Goal: Transaction & Acquisition: Download file/media

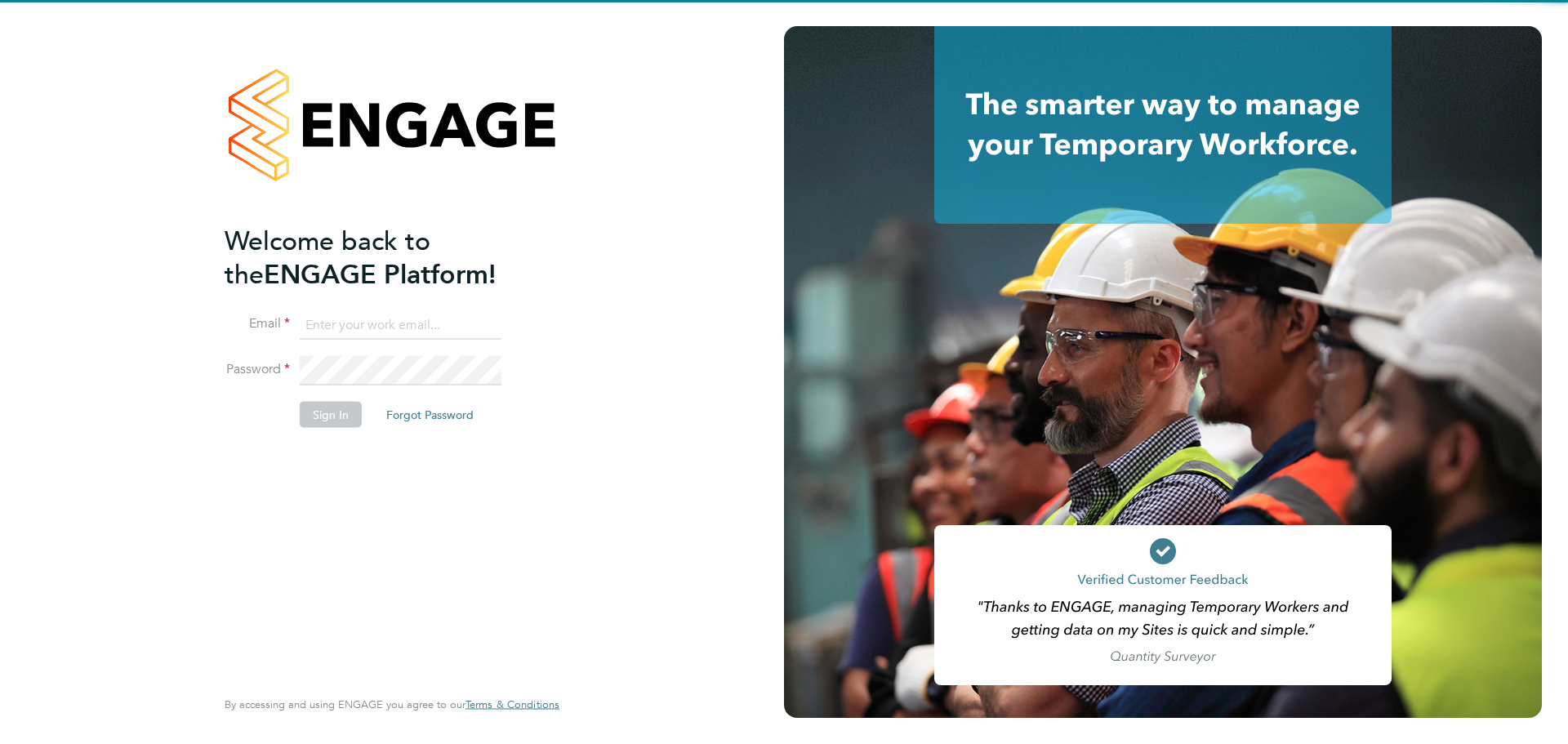
click at [333, 311] on input at bounding box center [401, 325] width 202 height 29
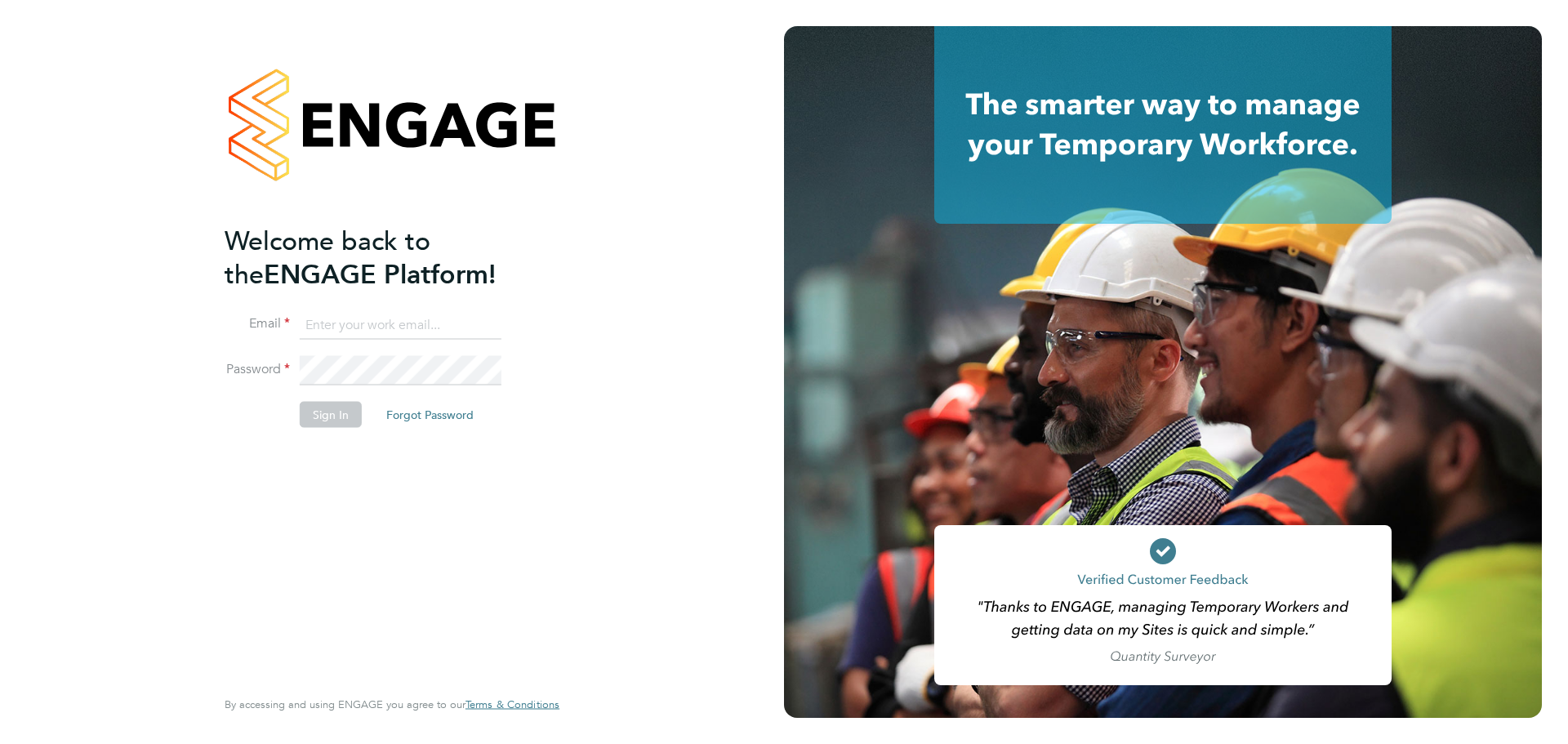
type input "mounir.mikhael@vistry.co.uk"
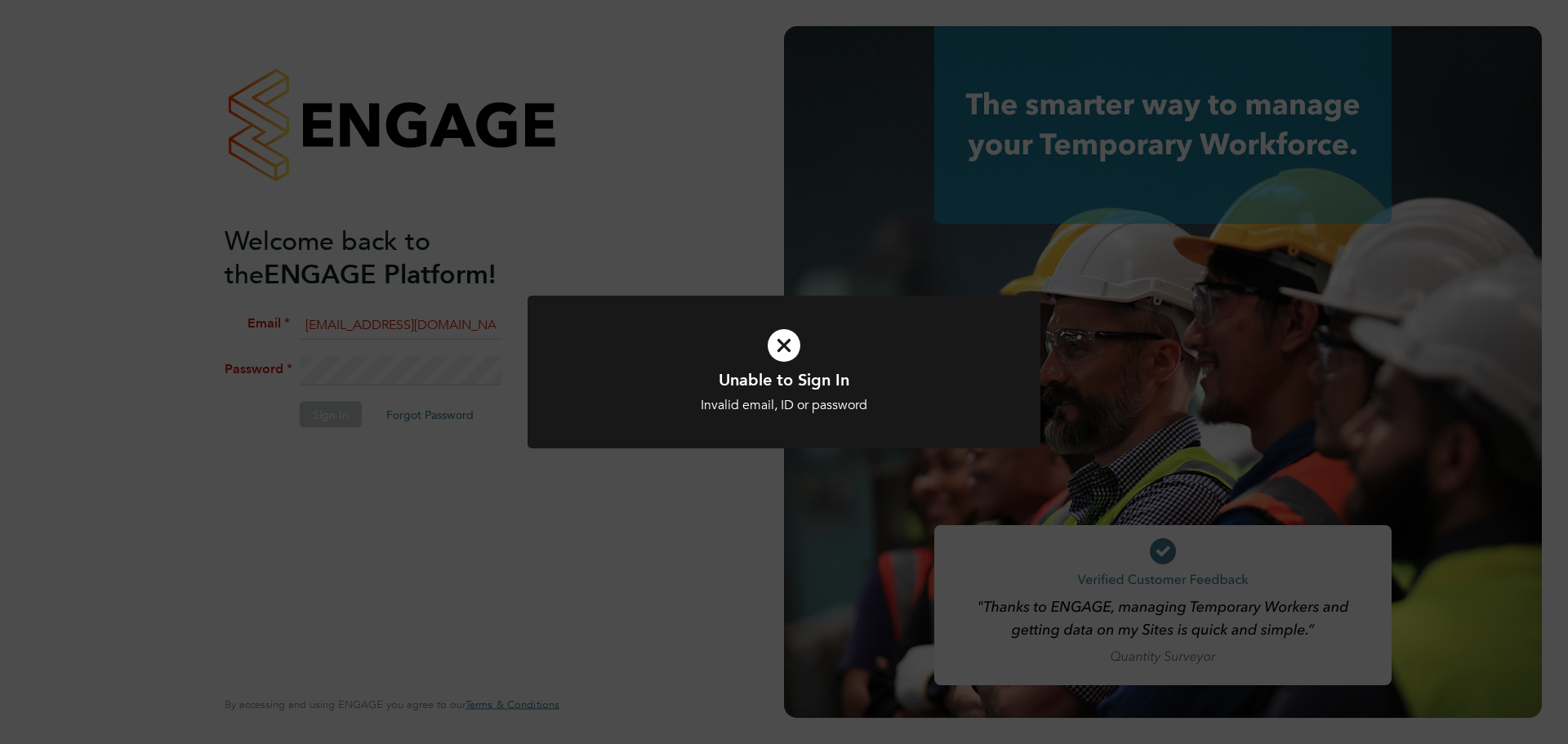
click at [265, 402] on div "Unable to Sign In Invalid email, ID or password Cancel Okay" at bounding box center [784, 372] width 1568 height 744
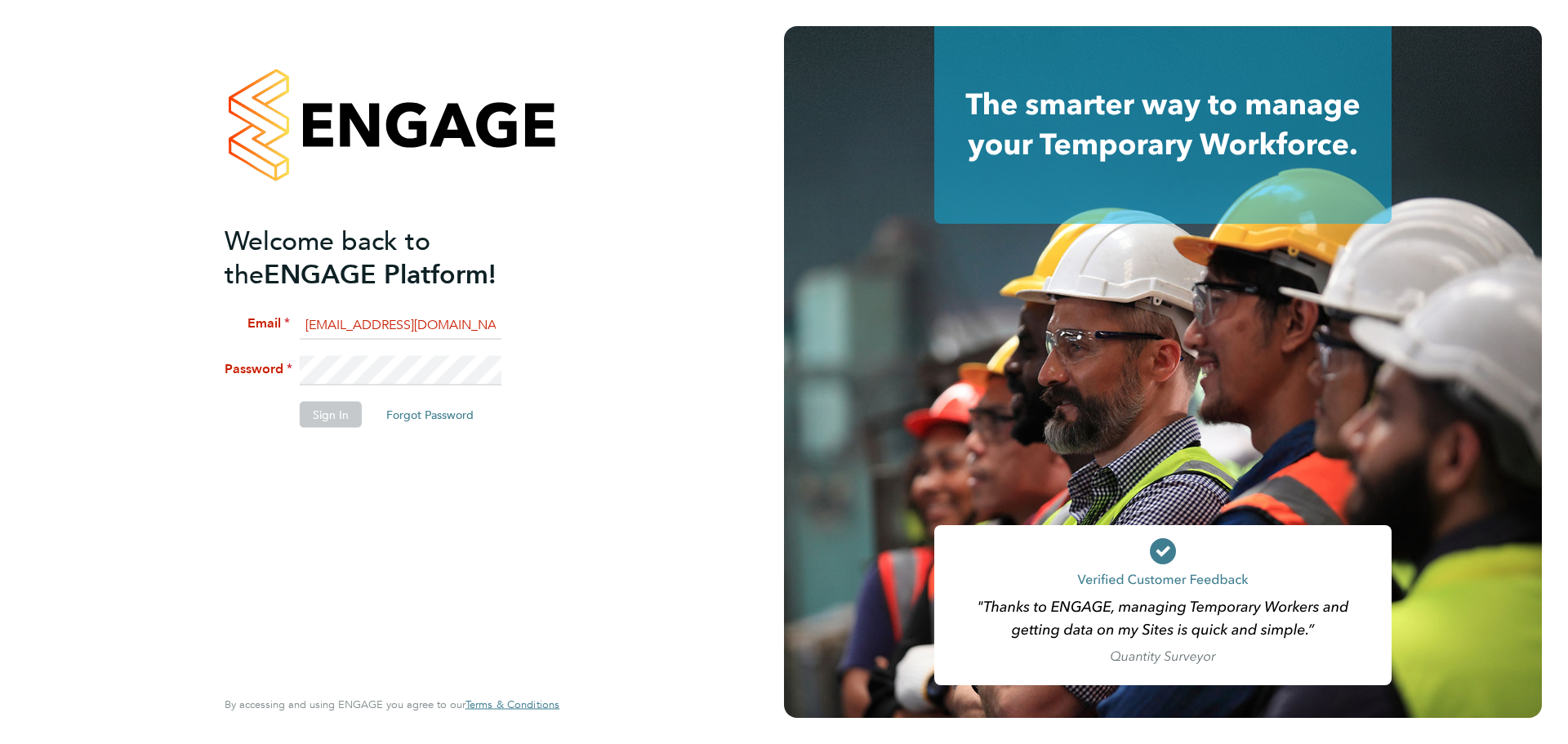
click at [206, 363] on div "Welcome back to the ENGAGE Platform! Email mounir.mikhael@vistry.co.uk Password…" at bounding box center [393, 372] width 401 height 744
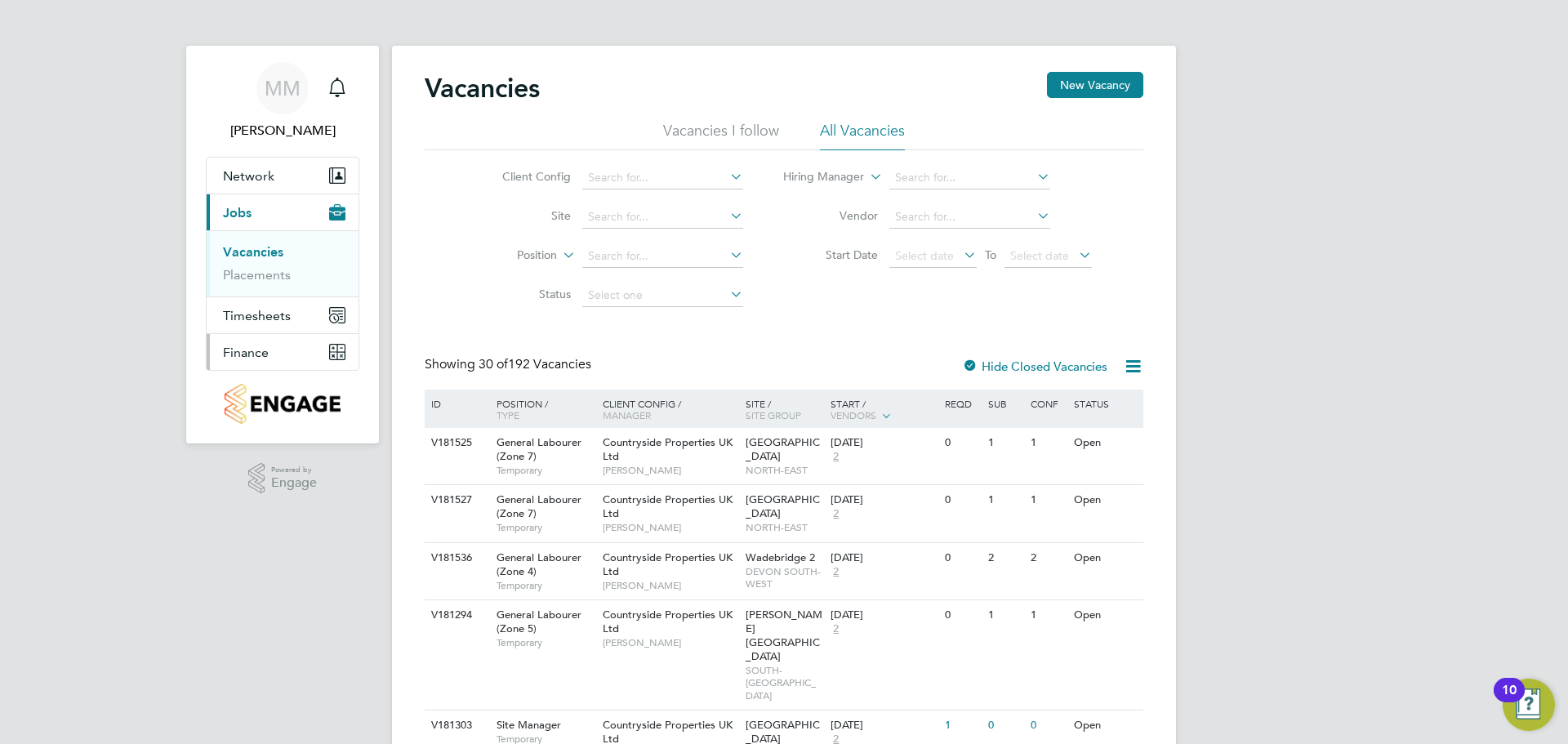
click at [276, 350] on button "Finance" at bounding box center [282, 352] width 152 height 36
click at [252, 364] on button "Finance" at bounding box center [282, 352] width 152 height 36
click at [251, 327] on link "Invoices & Credit Notes" at bounding box center [274, 333] width 102 height 32
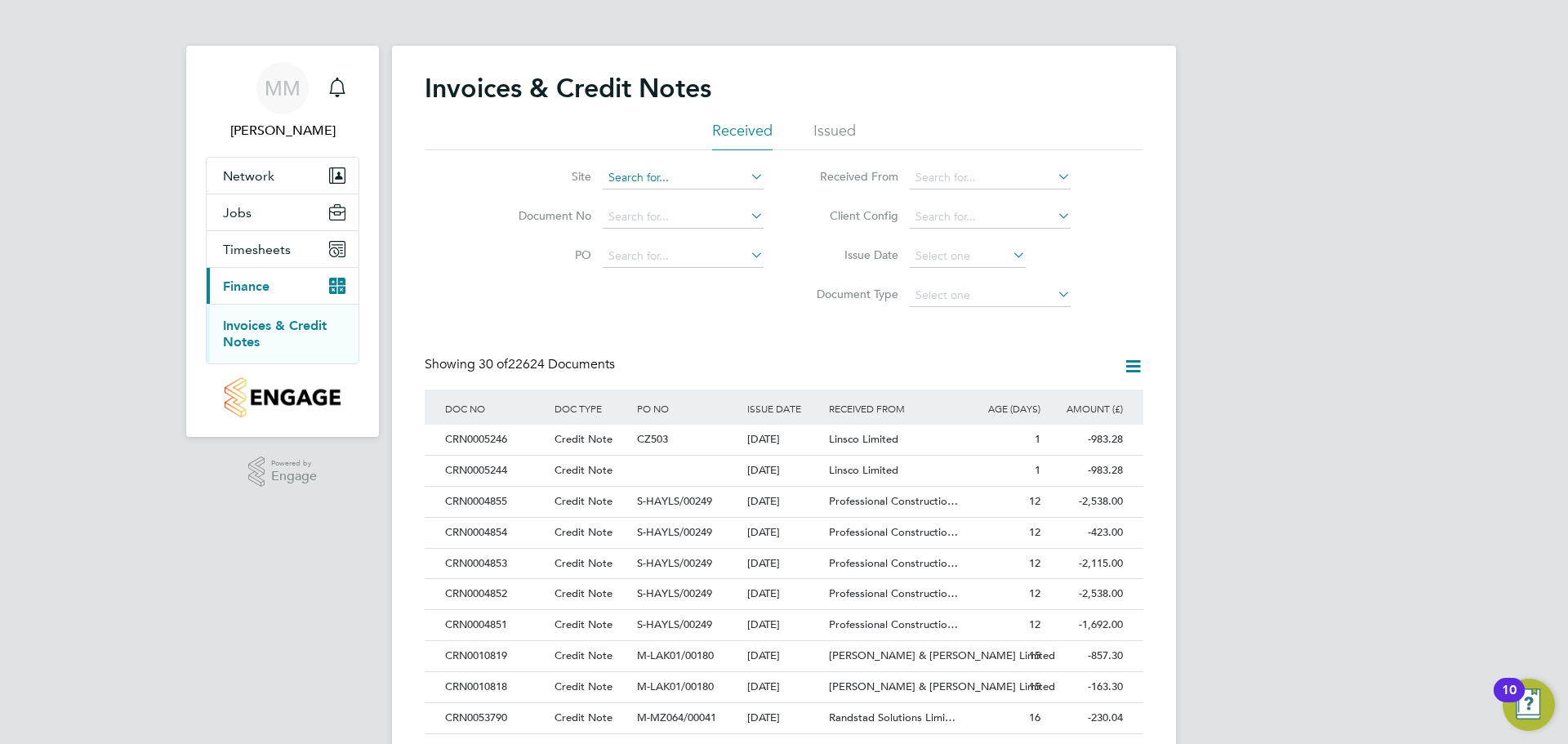
click at [651, 182] on input at bounding box center [683, 178] width 161 height 23
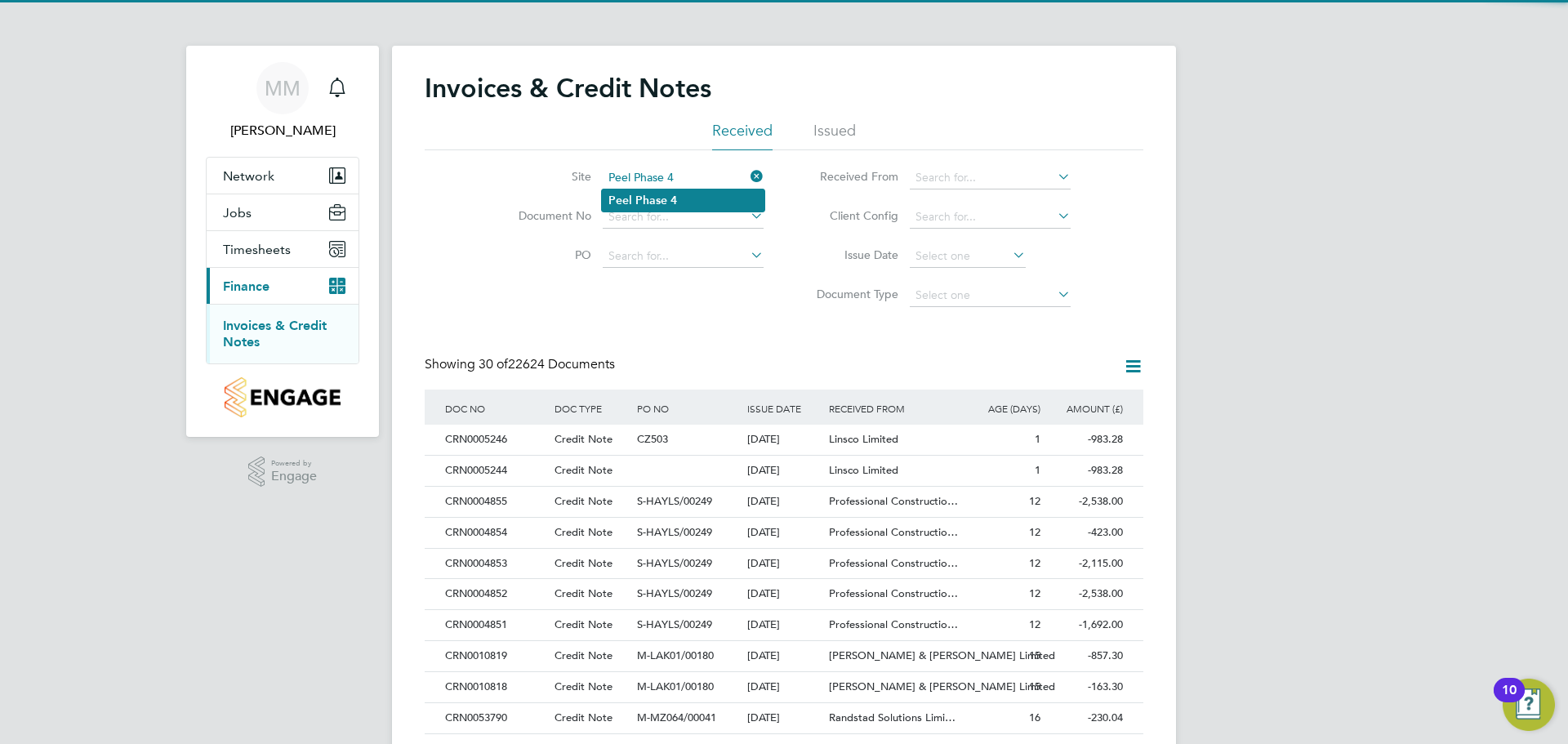
type input "Peel Phase 4"
click at [644, 196] on b "Phase" at bounding box center [651, 200] width 32 height 14
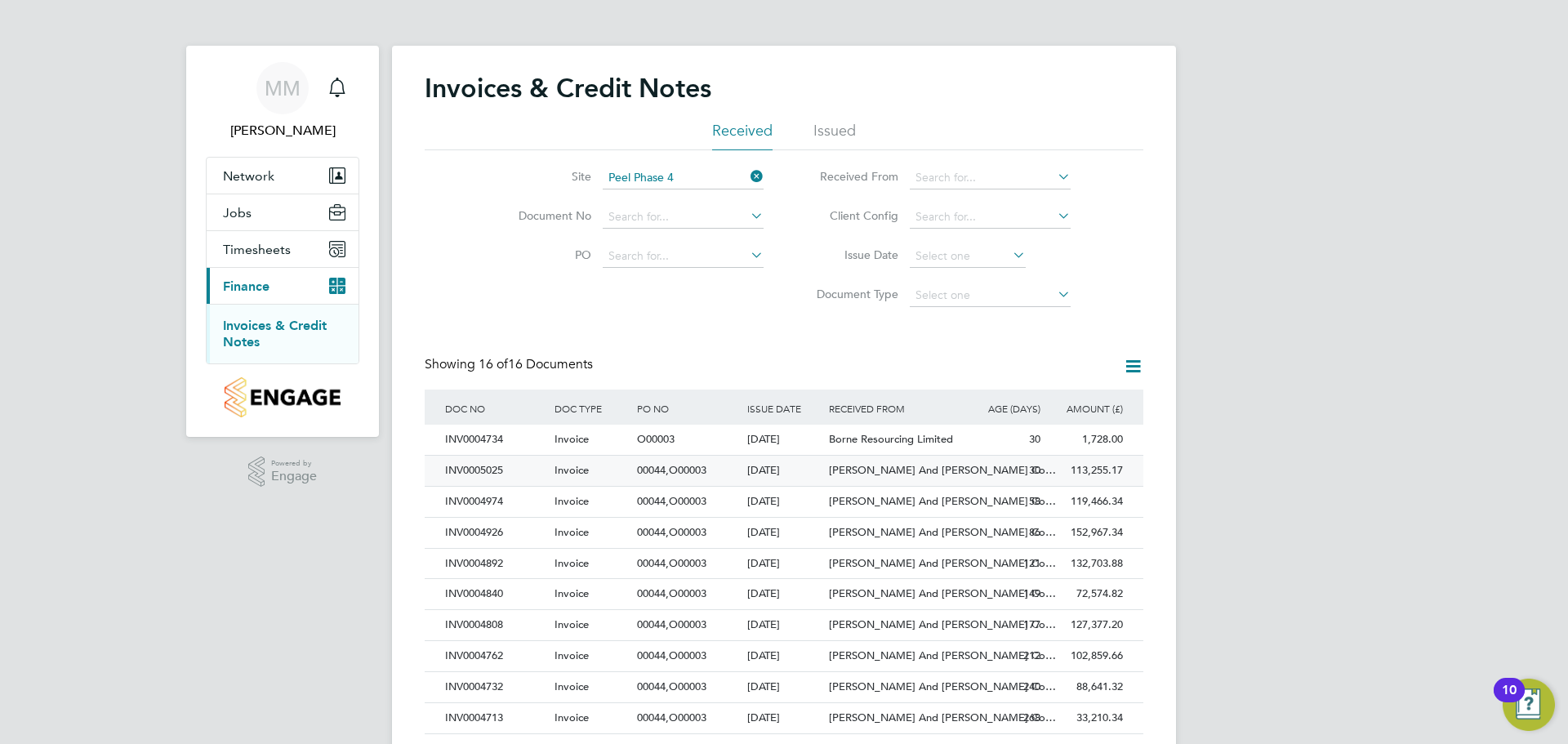
click at [622, 472] on div "Invoice" at bounding box center [591, 471] width 82 height 30
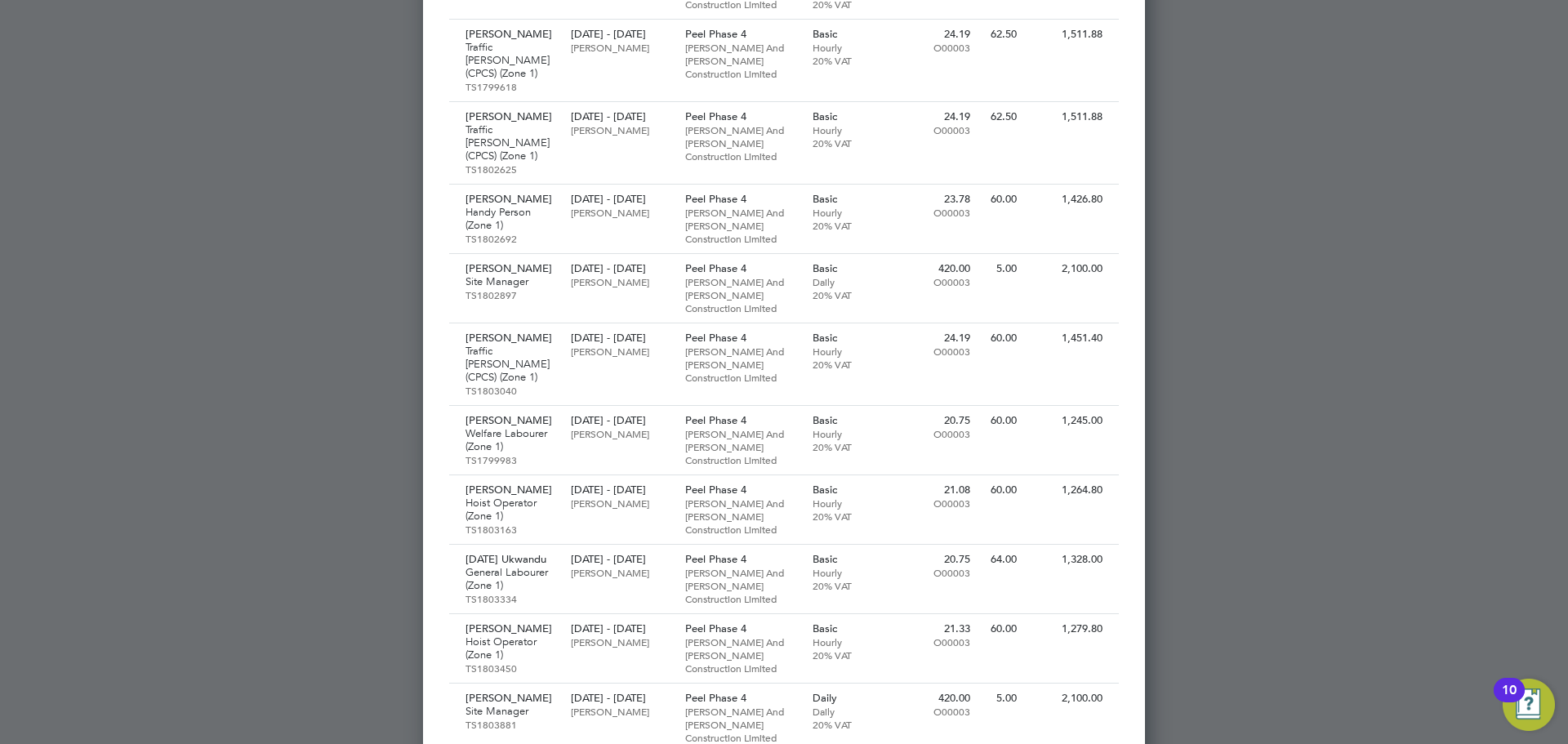
click at [253, 426] on div at bounding box center [784, 372] width 1568 height 744
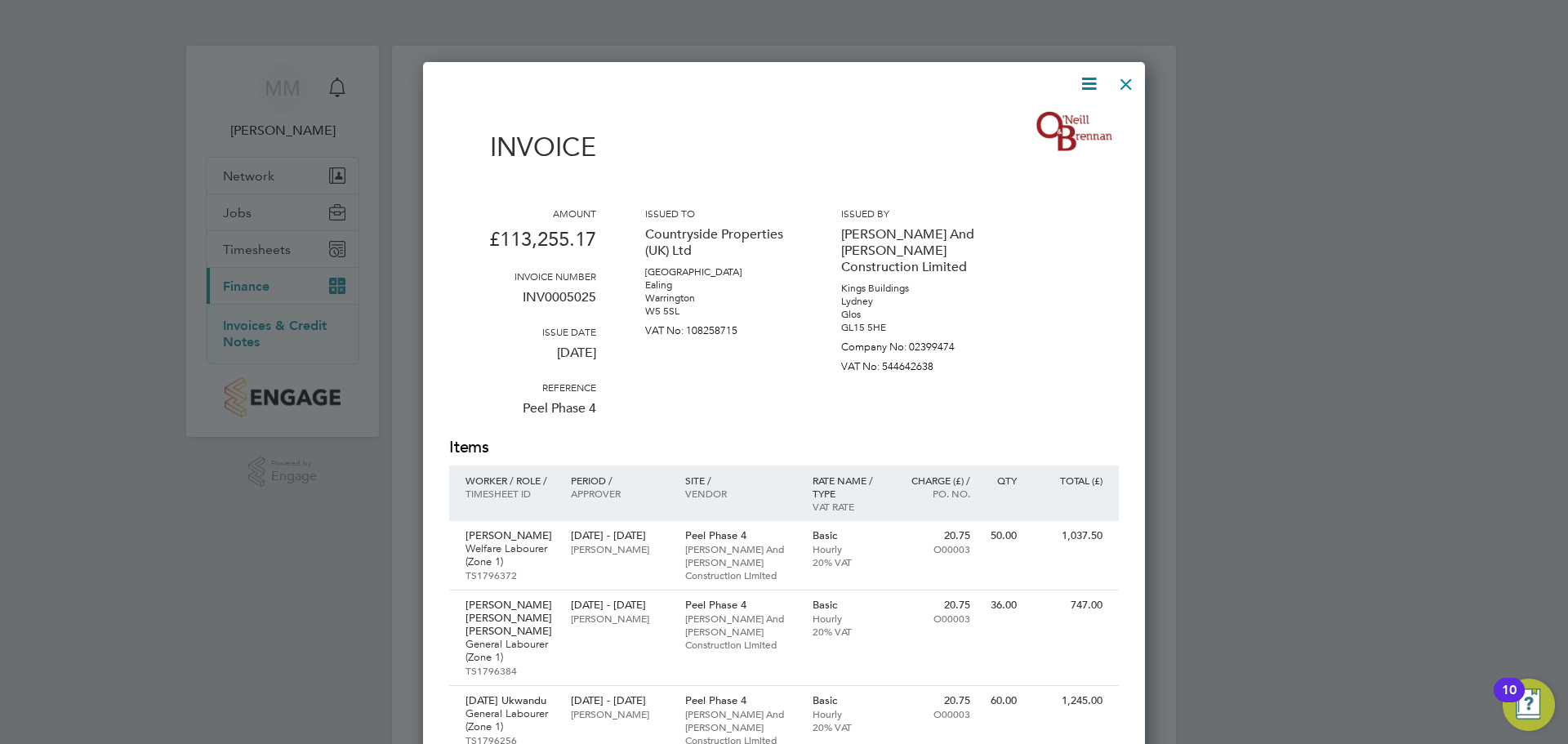
click at [1125, 85] on div at bounding box center [1126, 80] width 29 height 29
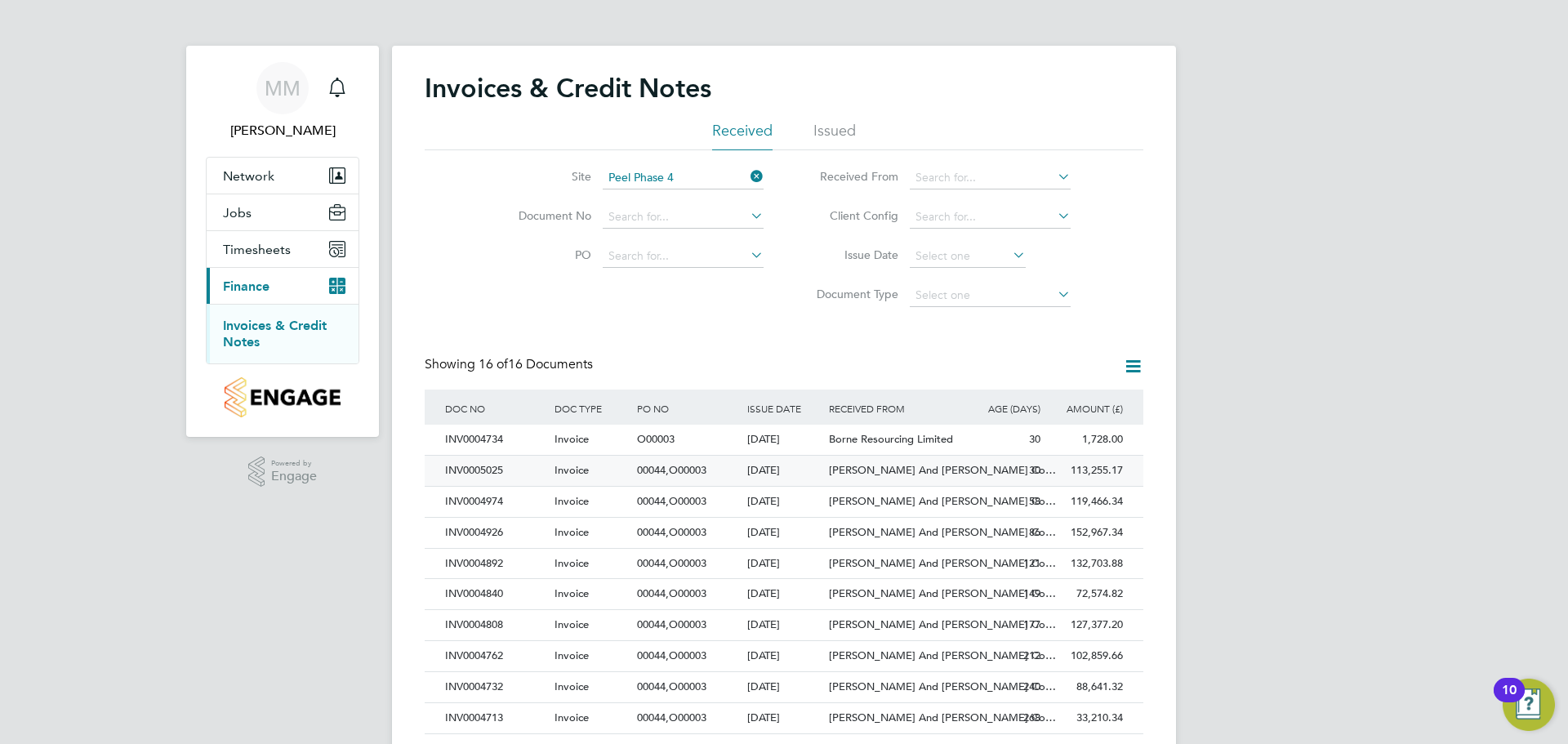
click at [812, 470] on div "[DATE]" at bounding box center [784, 471] width 82 height 30
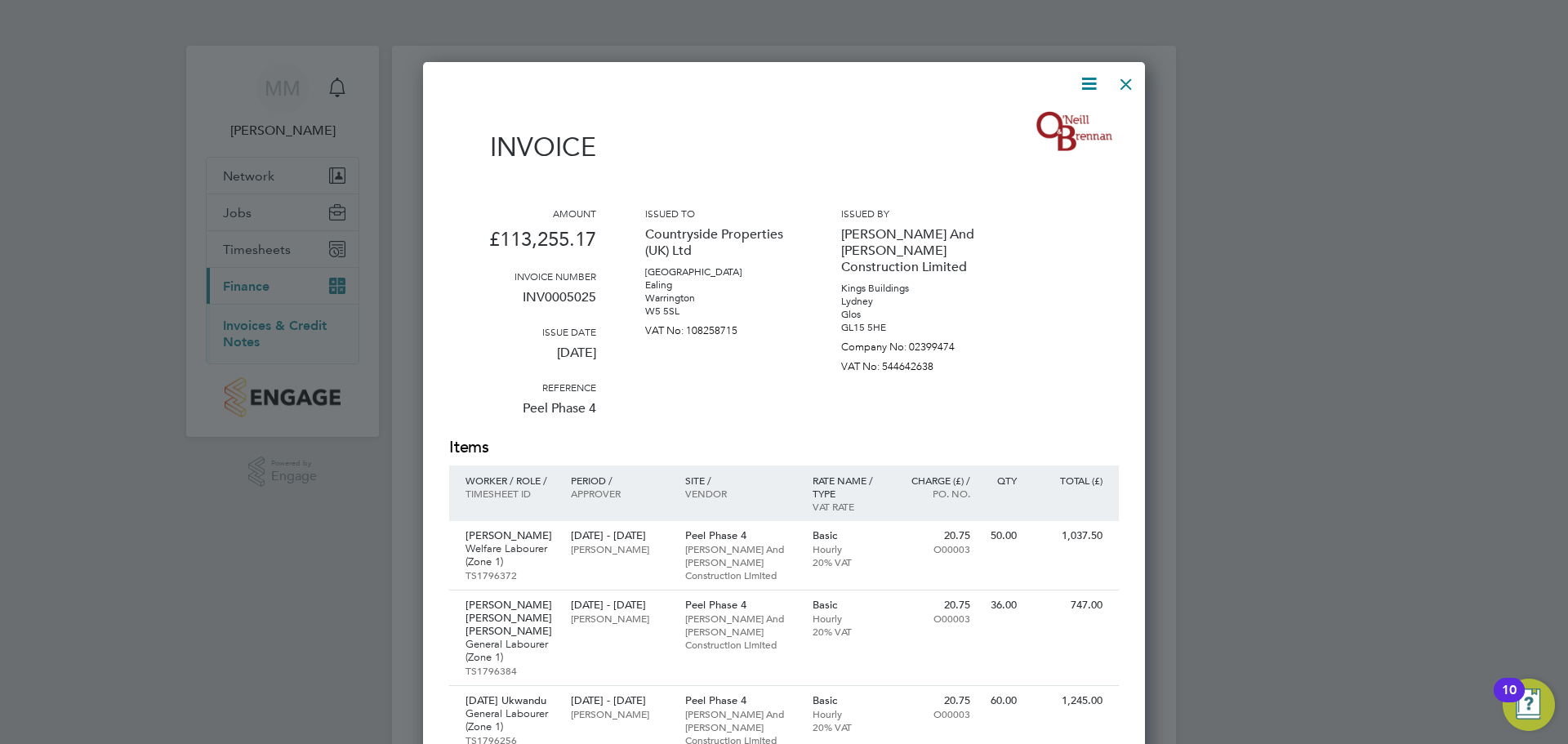
click at [1088, 84] on icon at bounding box center [1088, 83] width 20 height 20
click at [1059, 122] on li "Download Invoice" at bounding box center [1039, 122] width 113 height 23
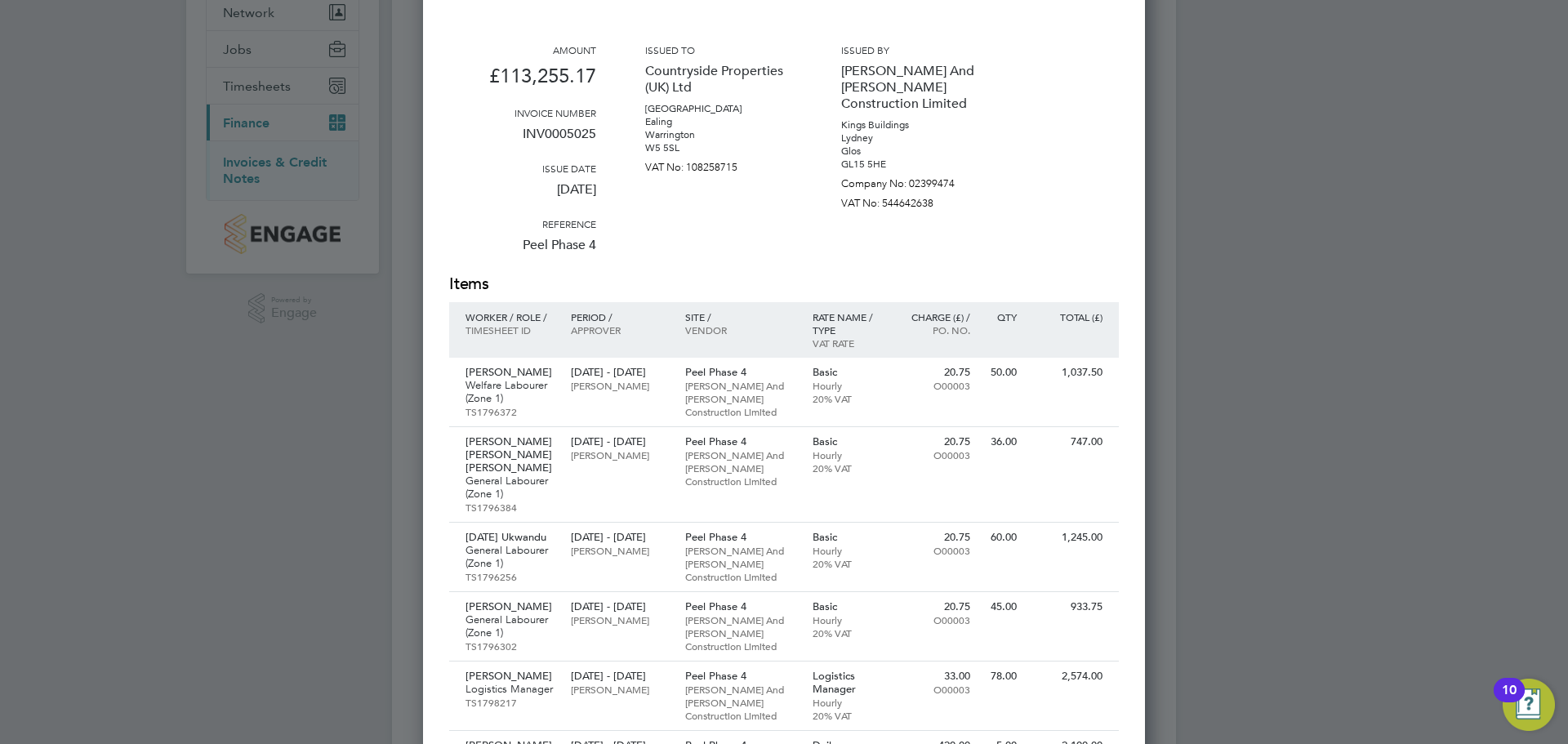
scroll to position [31, 111]
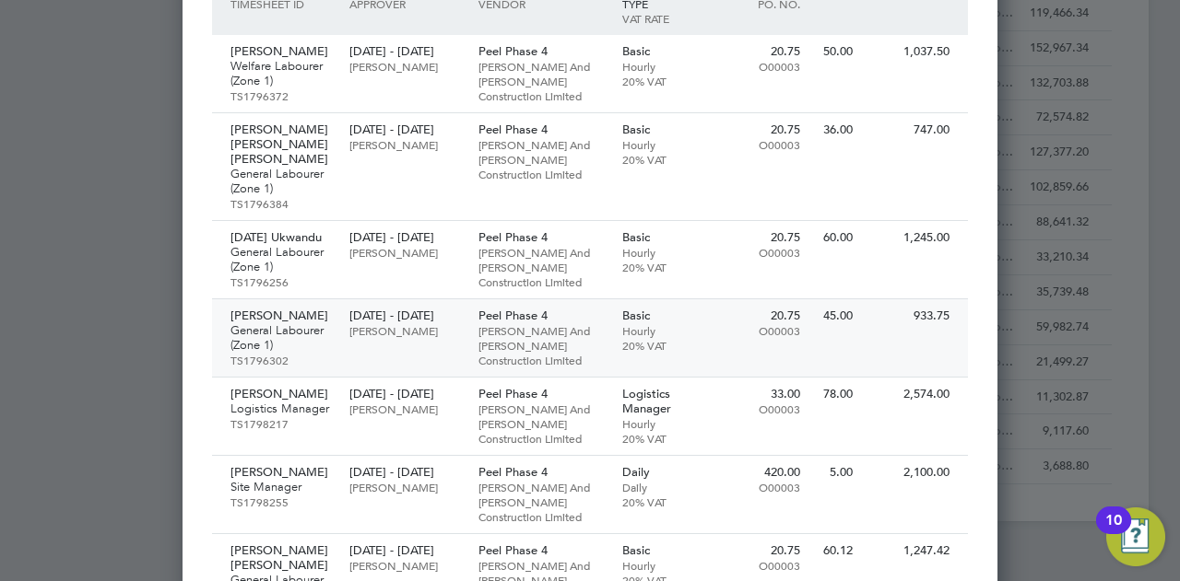
drag, startPoint x: 800, startPoint y: 367, endPoint x: 815, endPoint y: 314, distance: 54.6
click at [802, 363] on div "[PERSON_NAME] General Labourer (Zone 1) TS1796302 [DATE] - [DATE] [PERSON_NAME]…" at bounding box center [590, 338] width 756 height 78
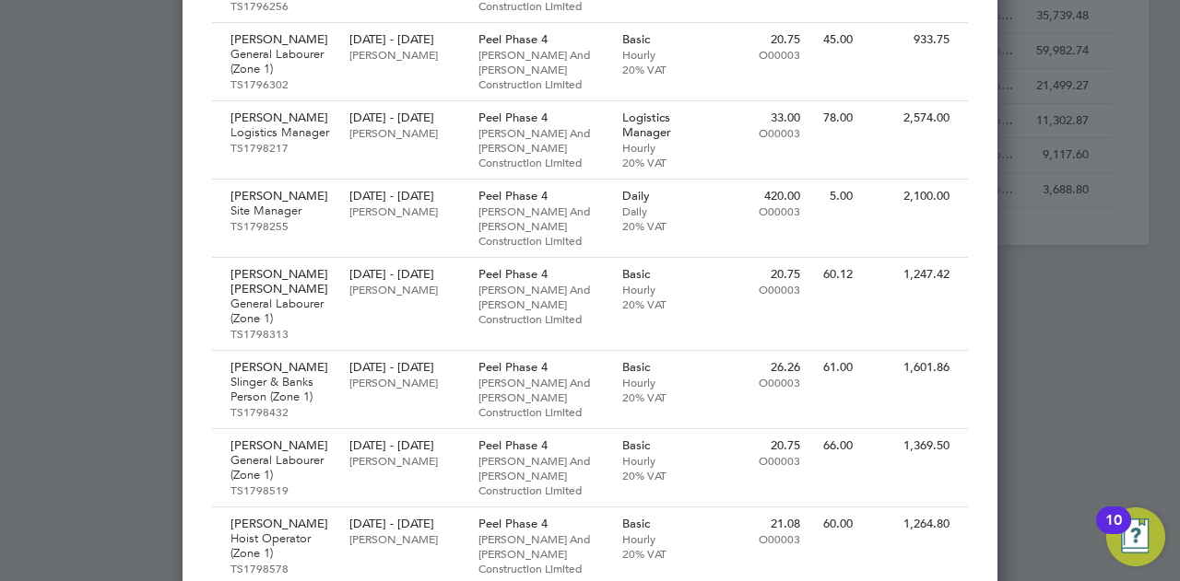
scroll to position [1014, 0]
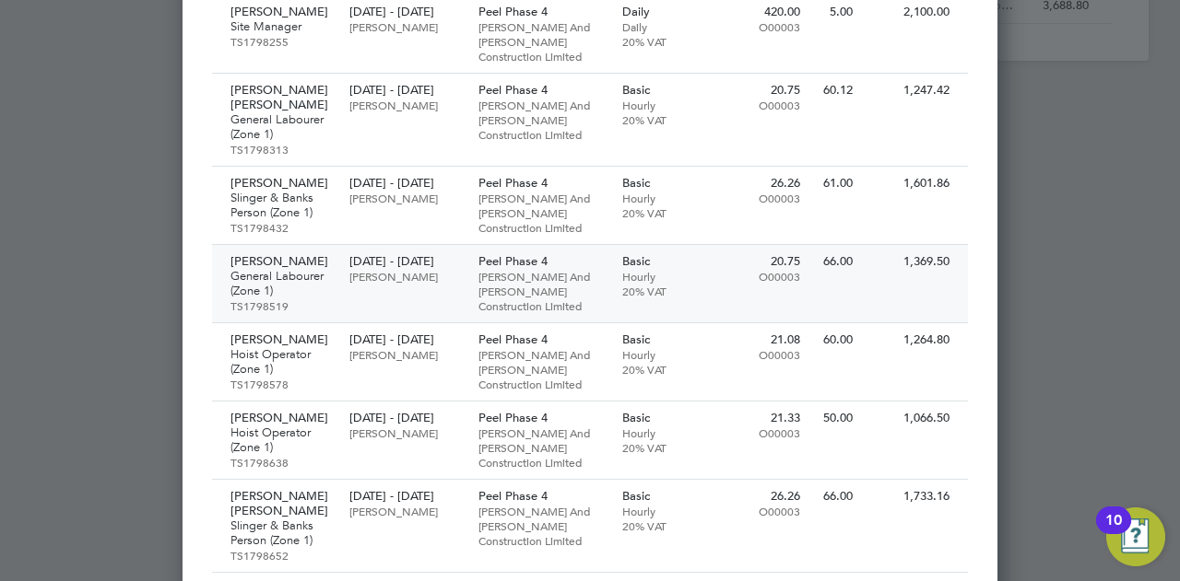
click at [653, 284] on p "Hourly" at bounding box center [662, 276] width 80 height 15
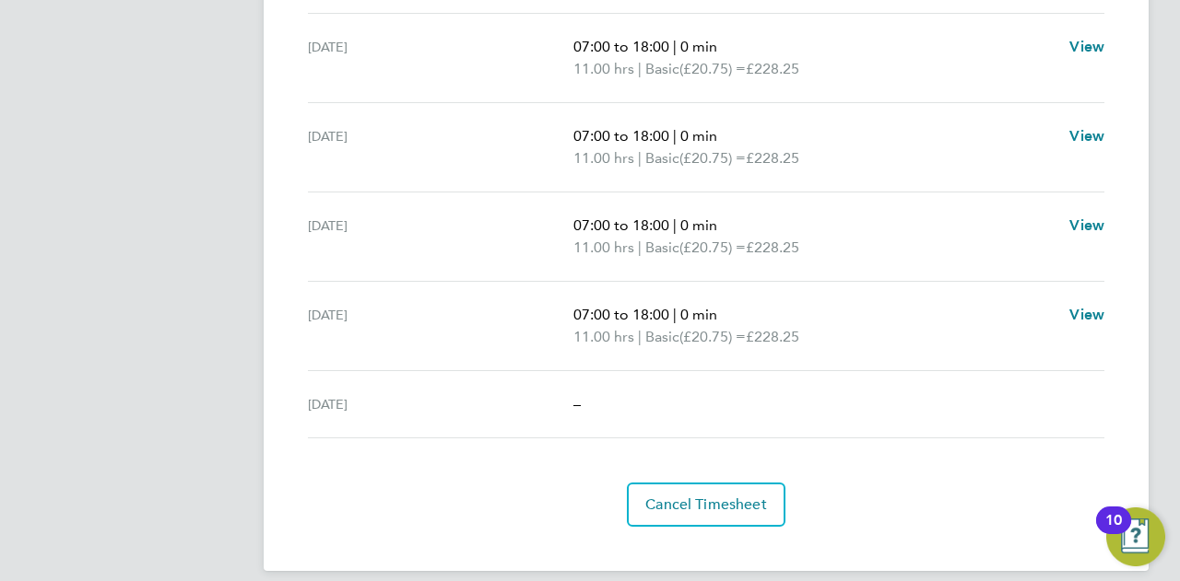
scroll to position [783, 0]
